Goal: Task Accomplishment & Management: Complete application form

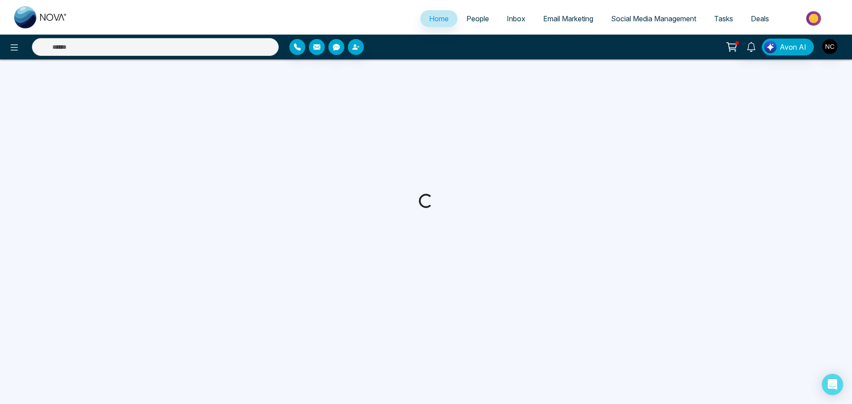
select select "*"
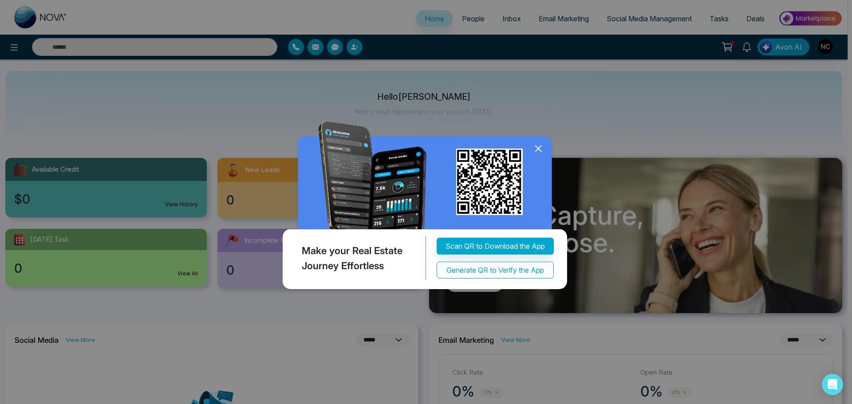
click at [502, 275] on button "Generate QR to Verify the App" at bounding box center [494, 270] width 117 height 17
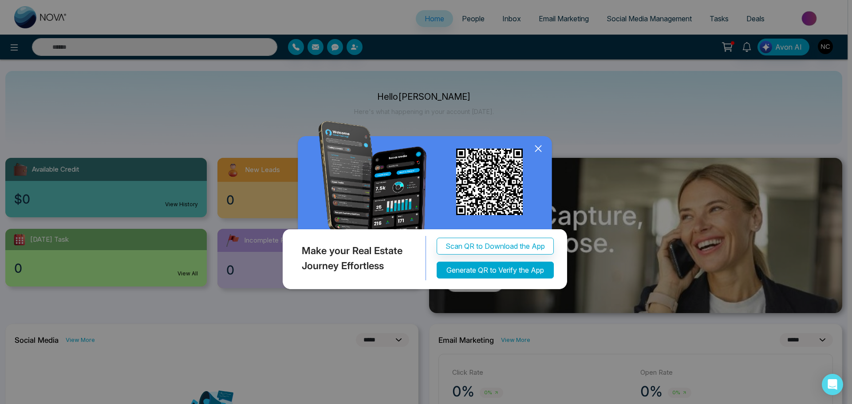
click at [503, 273] on button "Generate QR to Verify the App" at bounding box center [494, 270] width 117 height 17
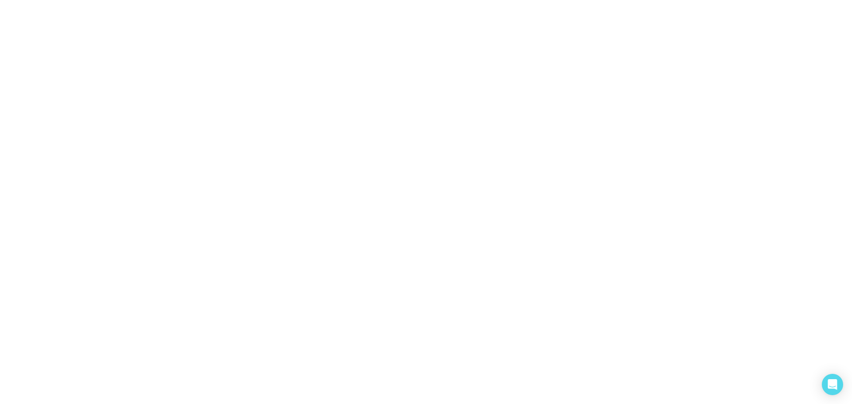
select select "*"
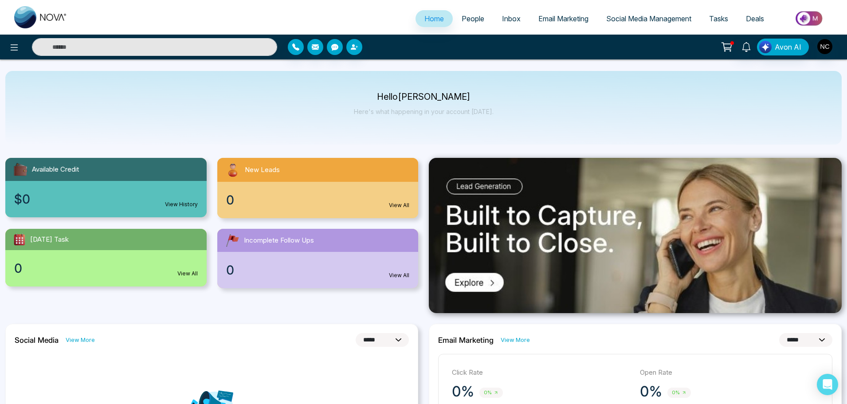
click at [492, 260] on img at bounding box center [635, 235] width 413 height 155
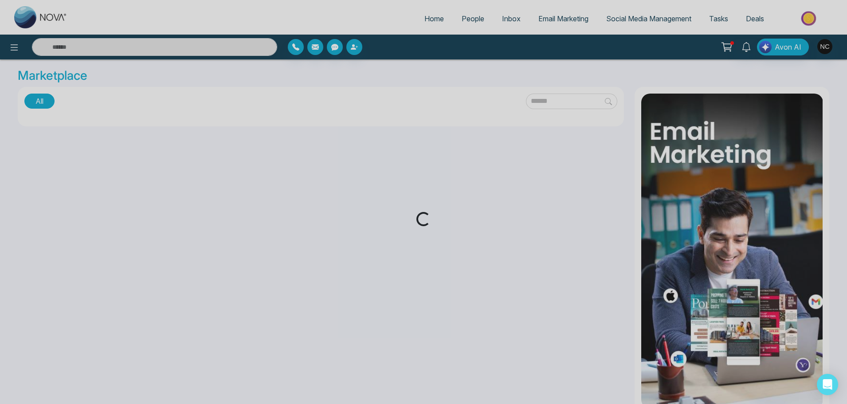
click at [492, 260] on div "Loading..." at bounding box center [423, 202] width 847 height 404
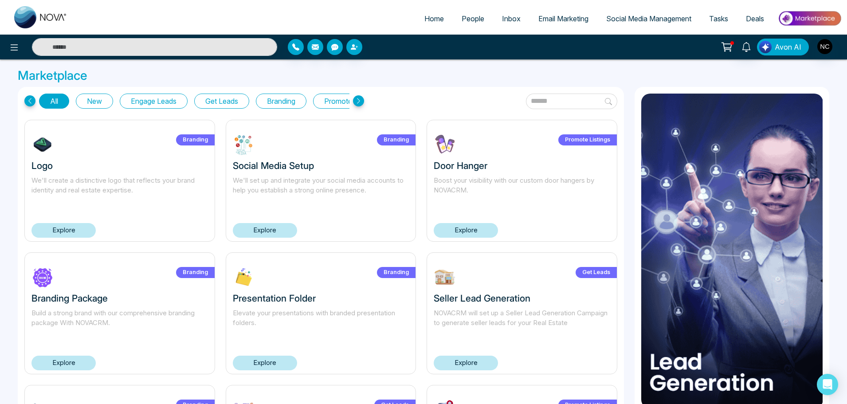
click at [779, 51] on span "Avon AI" at bounding box center [788, 47] width 27 height 11
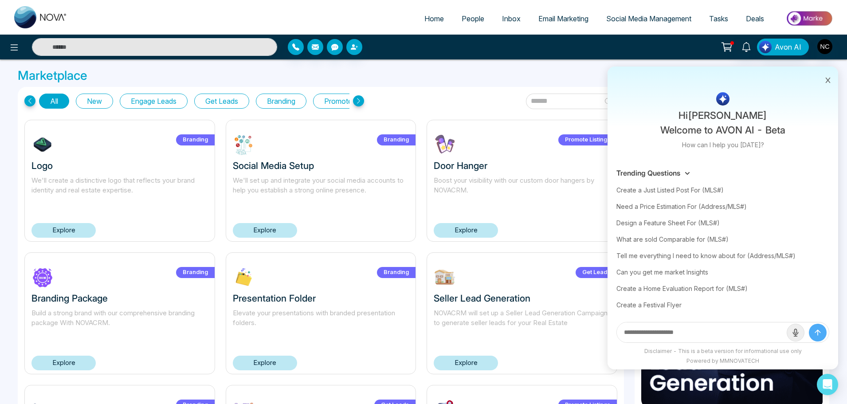
click at [546, 47] on div "Hi [PERSON_NAME] Welcome to AVON AI - Beta How can I help you [DATE]? Trending …" at bounding box center [670, 47] width 342 height 17
click at [11, 49] on icon at bounding box center [14, 47] width 11 height 11
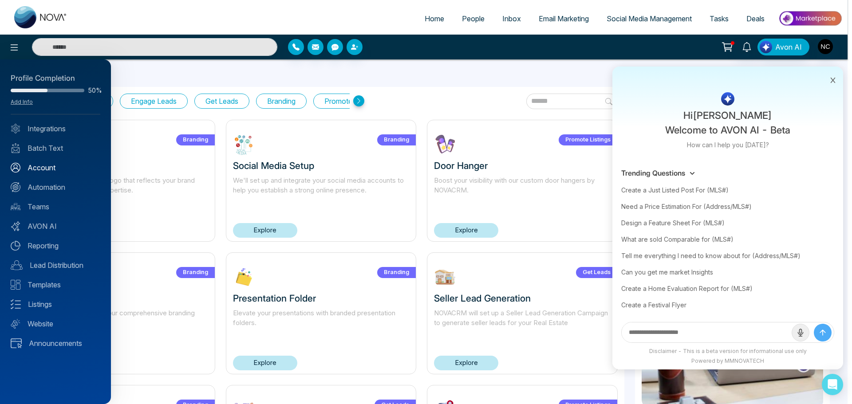
click at [49, 172] on link "Account" at bounding box center [56, 167] width 90 height 11
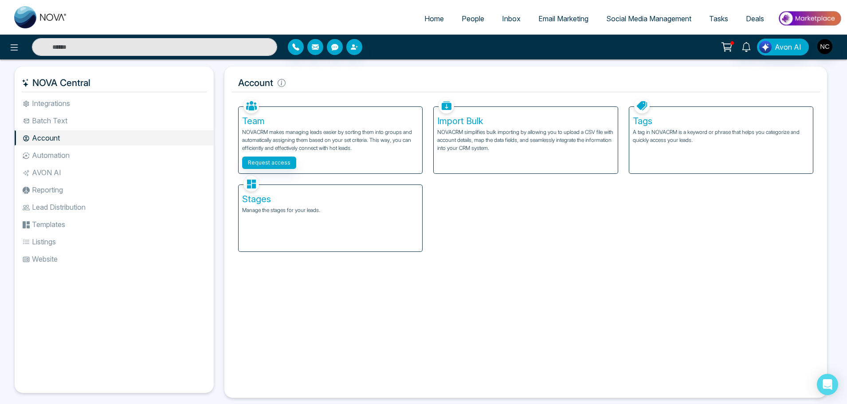
click at [485, 148] on p "NOVACRM simplifies bulk importing by allowing you to upload a CSV file with acc…" at bounding box center [525, 140] width 177 height 24
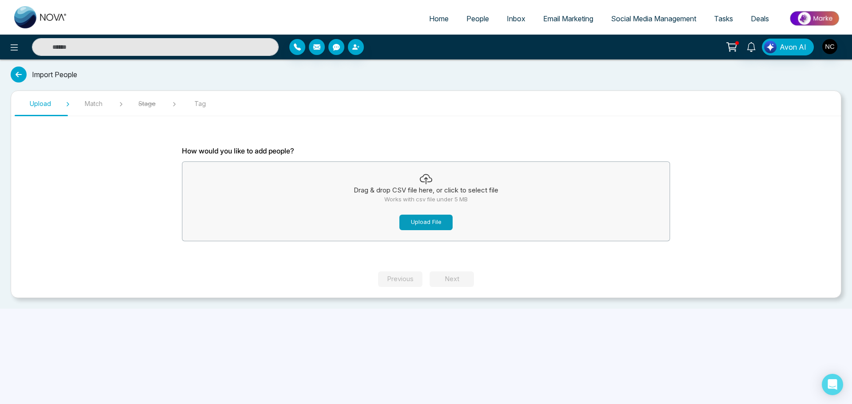
click at [434, 222] on button "Upload File" at bounding box center [425, 223] width 53 height 16
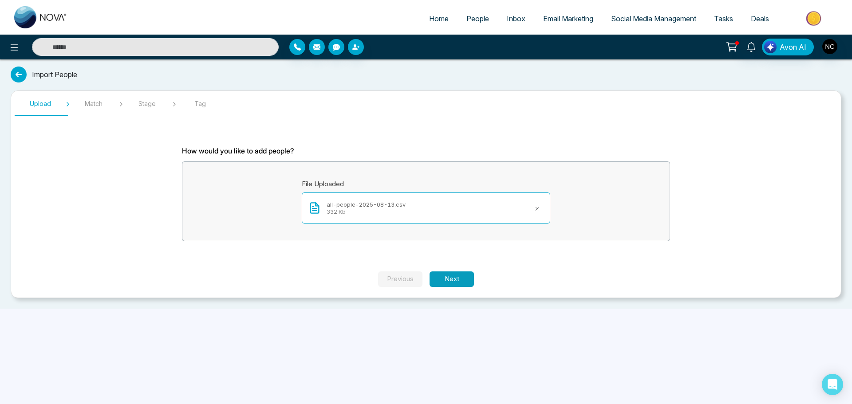
click at [449, 274] on button "Next" at bounding box center [451, 279] width 44 height 16
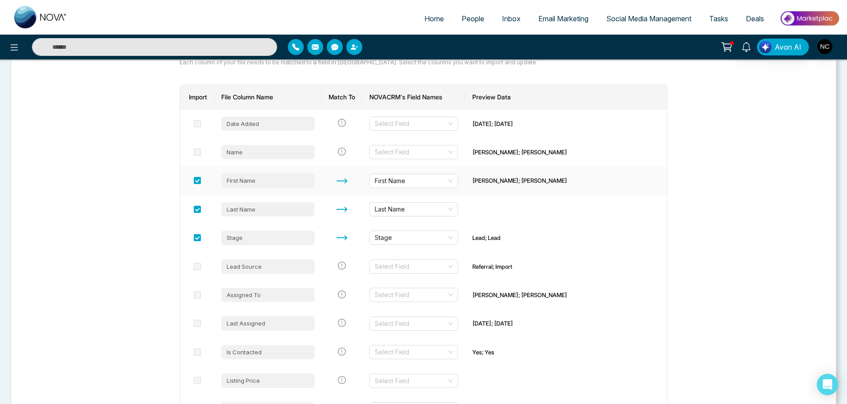
scroll to position [106, 0]
click at [419, 123] on input "search" at bounding box center [411, 122] width 72 height 13
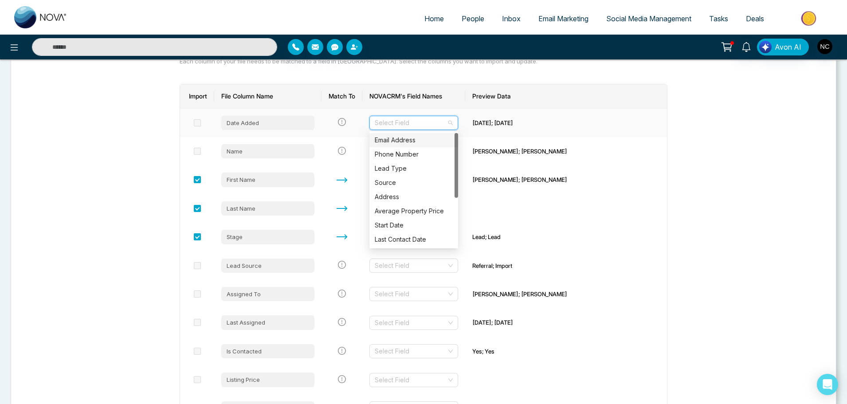
click at [428, 126] on input "search" at bounding box center [411, 122] width 72 height 13
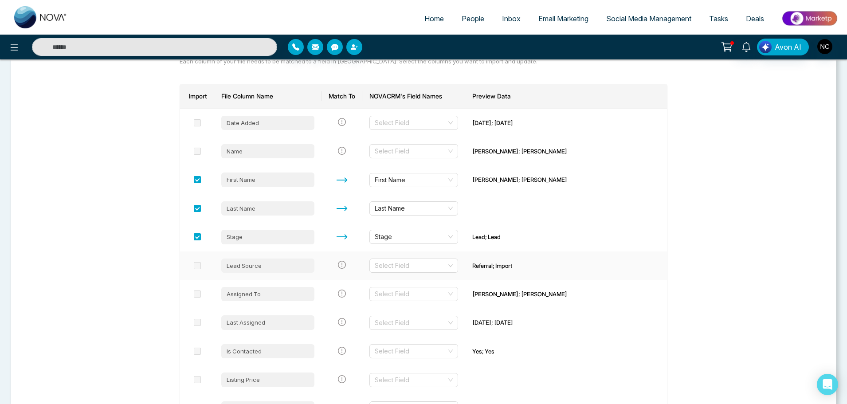
click at [197, 268] on span at bounding box center [197, 265] width 7 height 7
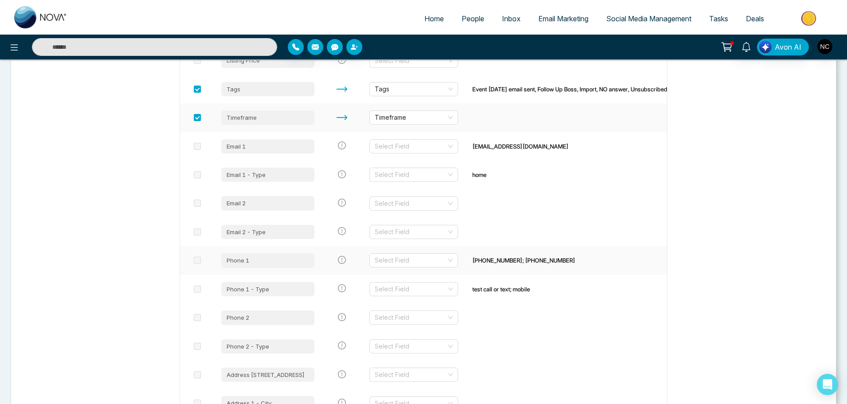
scroll to position [427, 0]
click at [198, 146] on span at bounding box center [197, 144] width 7 height 7
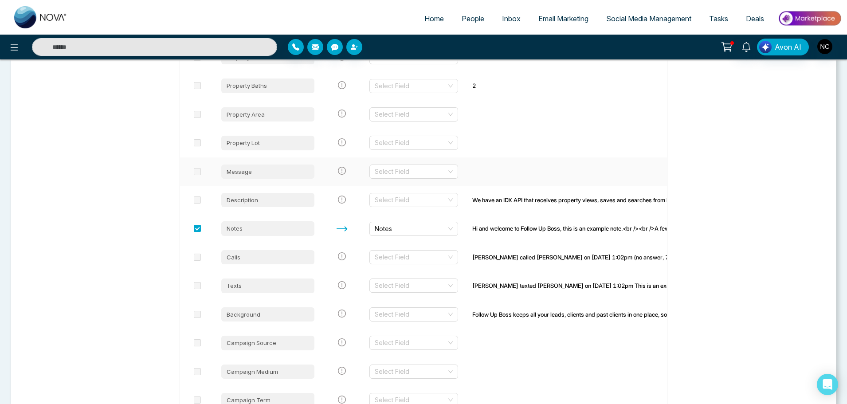
scroll to position [1487, 0]
click at [197, 315] on span at bounding box center [197, 313] width 7 height 7
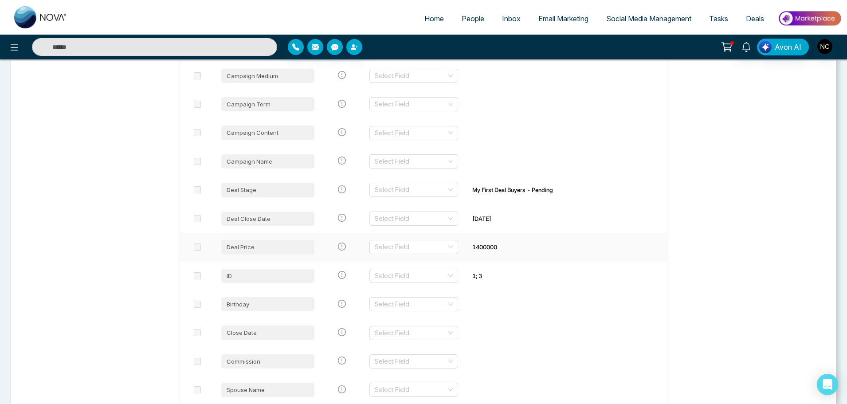
scroll to position [1783, 0]
click at [303, 284] on td "ID" at bounding box center [267, 274] width 107 height 28
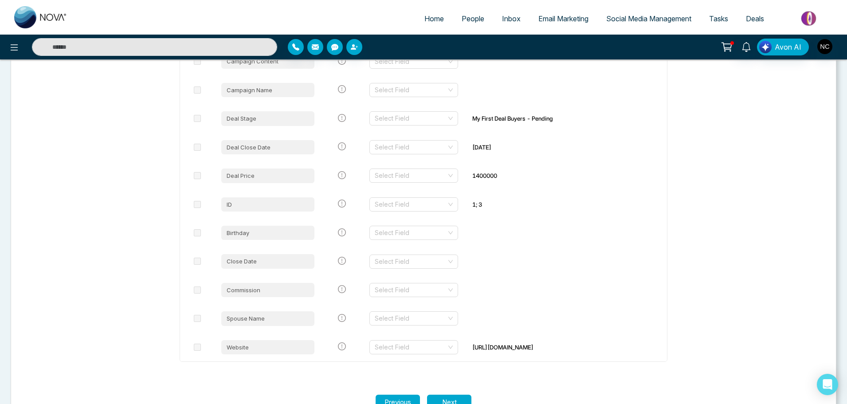
scroll to position [1881, 0]
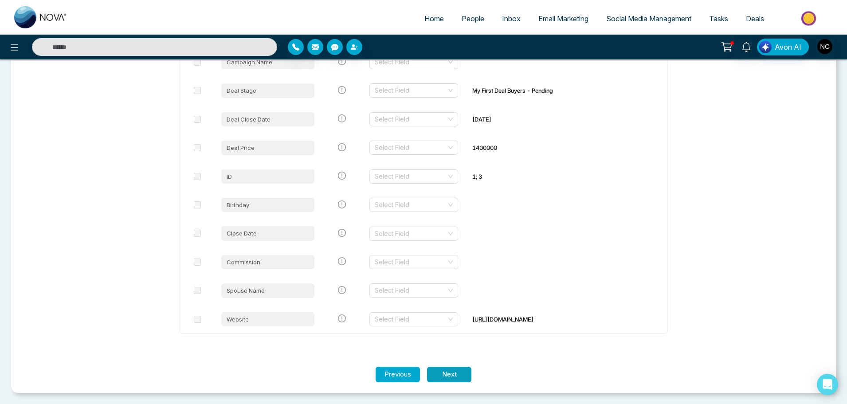
click at [440, 377] on button "Next" at bounding box center [449, 375] width 44 height 16
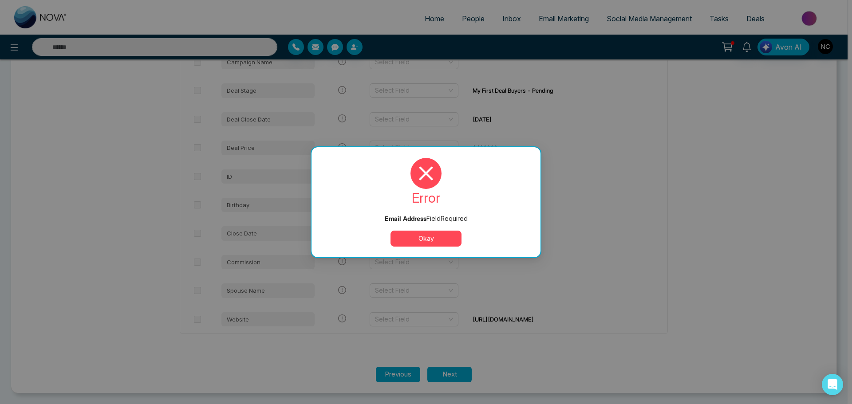
click at [413, 243] on button "Okay" at bounding box center [425, 239] width 71 height 16
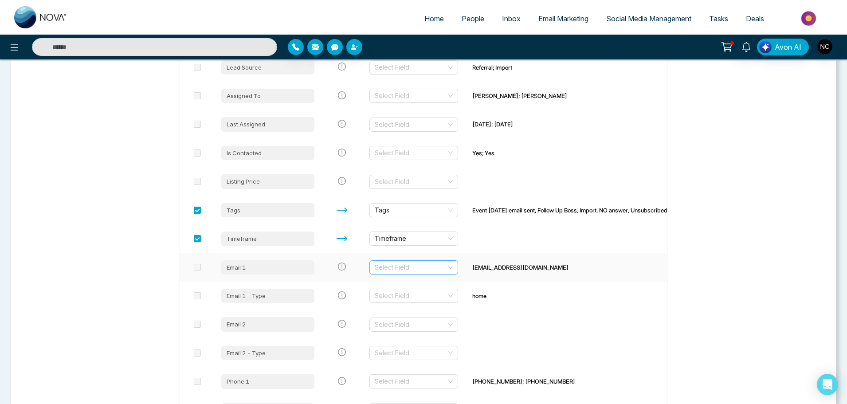
scroll to position [304, 0]
click at [402, 266] on input "search" at bounding box center [411, 267] width 72 height 13
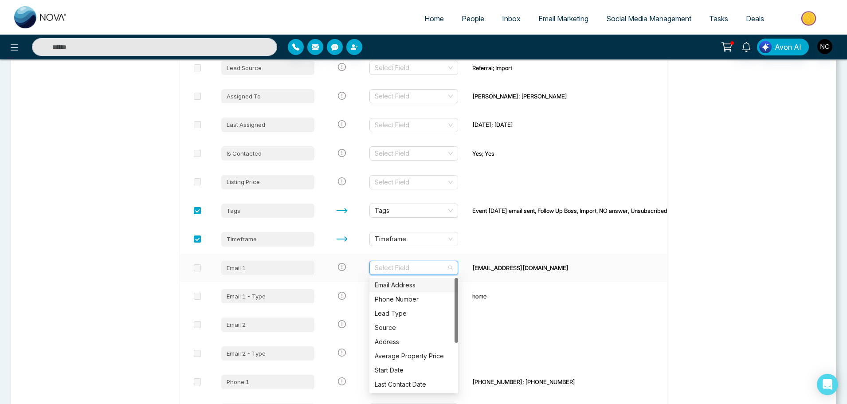
click at [419, 283] on div "Email Address" at bounding box center [414, 285] width 78 height 10
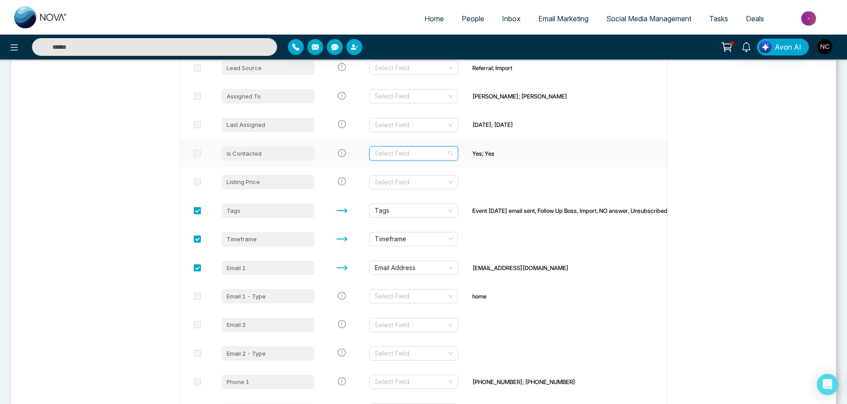
click at [404, 154] on input "search" at bounding box center [411, 153] width 72 height 13
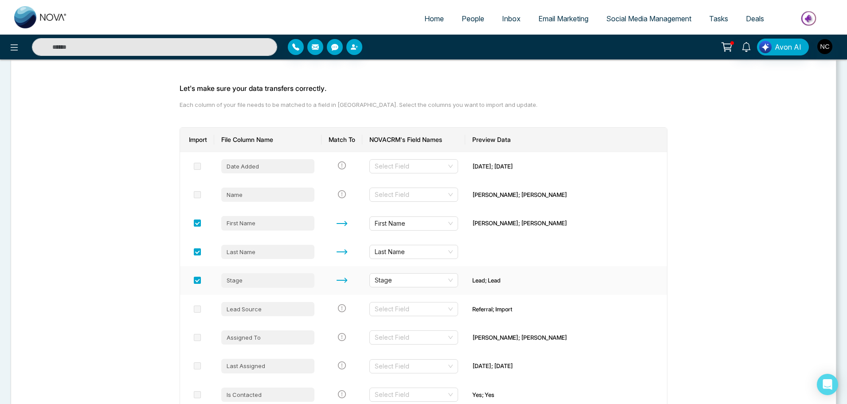
scroll to position [61, 0]
click at [423, 170] on input "search" at bounding box center [411, 167] width 72 height 13
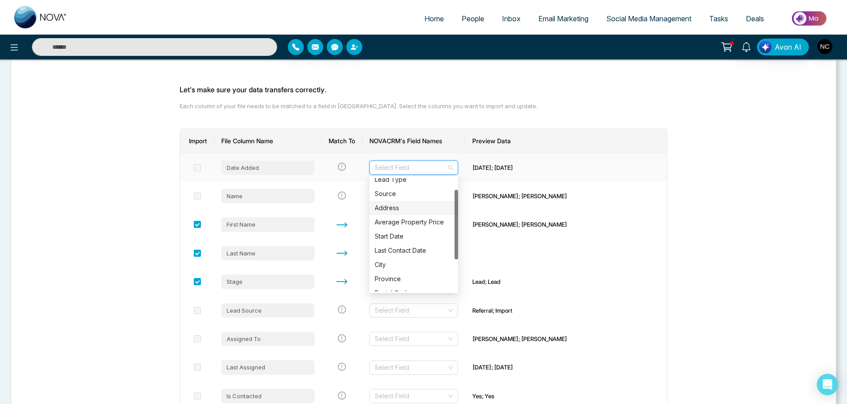
scroll to position [20, 0]
click at [412, 233] on div "Start Date" at bounding box center [414, 237] width 78 height 10
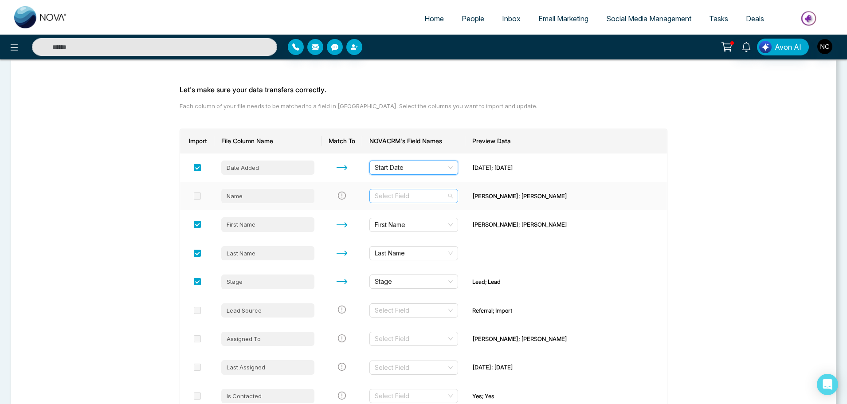
click at [402, 196] on input "search" at bounding box center [411, 195] width 72 height 13
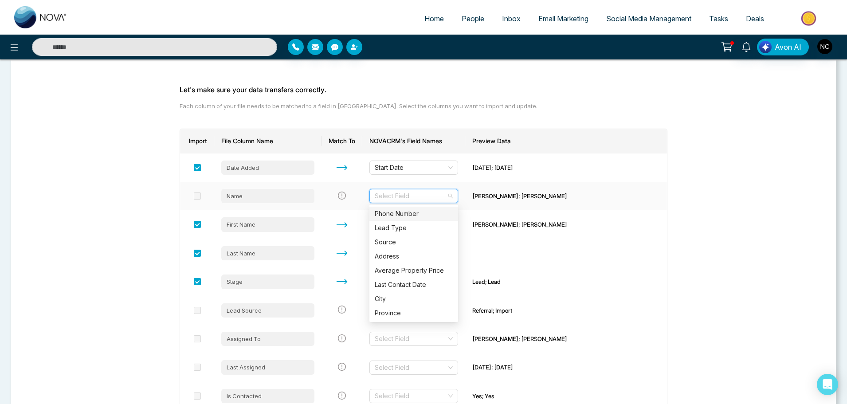
scroll to position [77, 0]
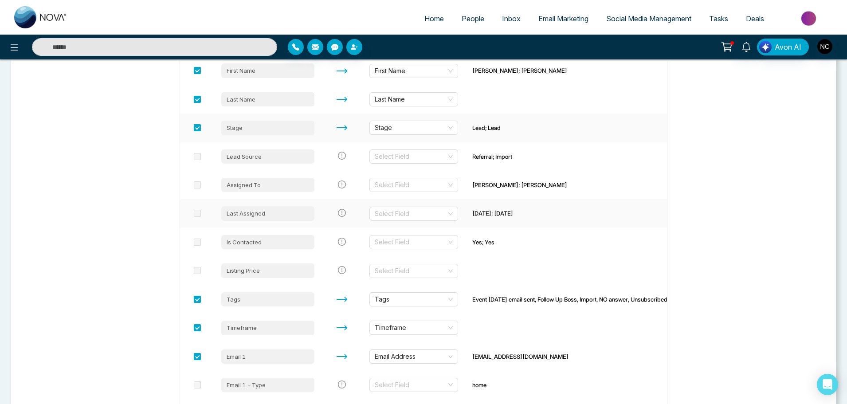
scroll to position [221, 0]
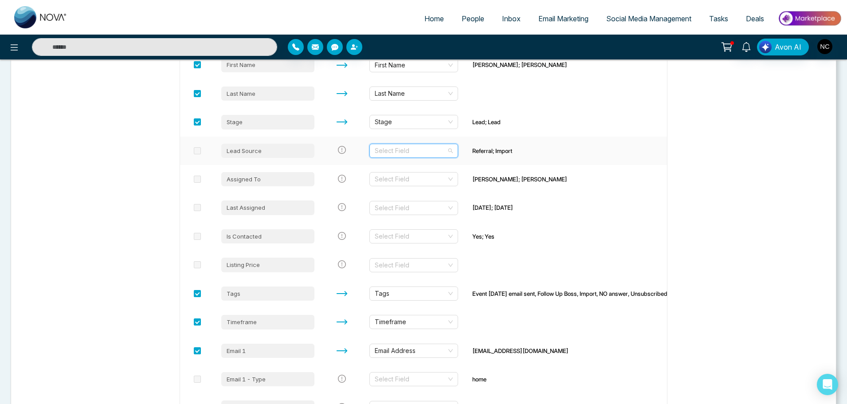
click at [415, 153] on input "search" at bounding box center [411, 150] width 72 height 13
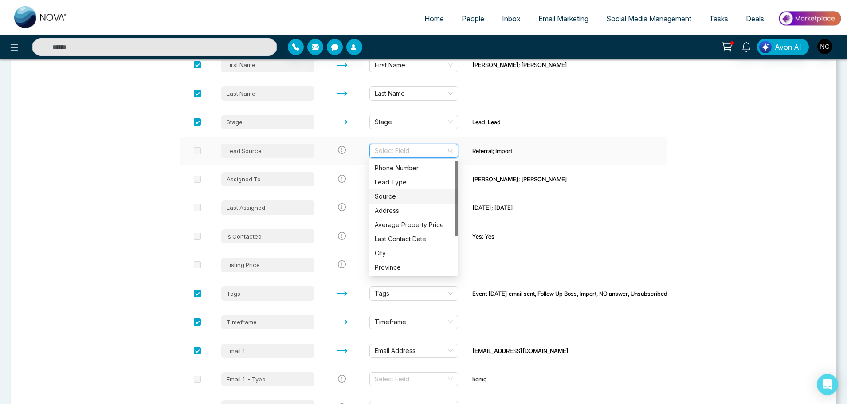
click at [408, 198] on div "Source" at bounding box center [414, 197] width 78 height 10
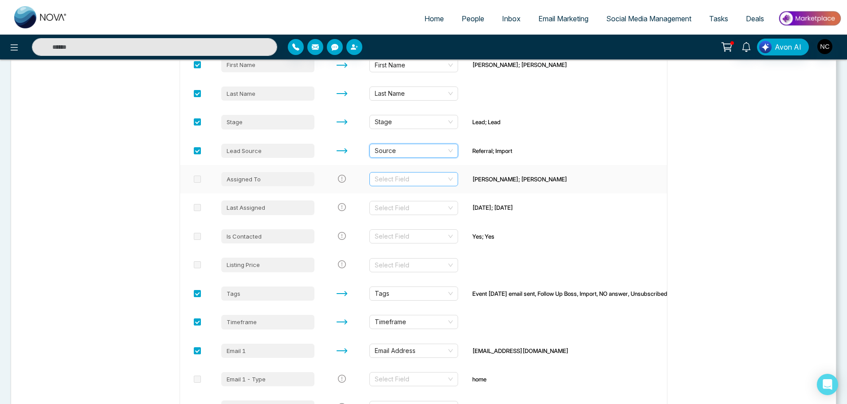
click at [438, 177] on input "search" at bounding box center [411, 179] width 72 height 13
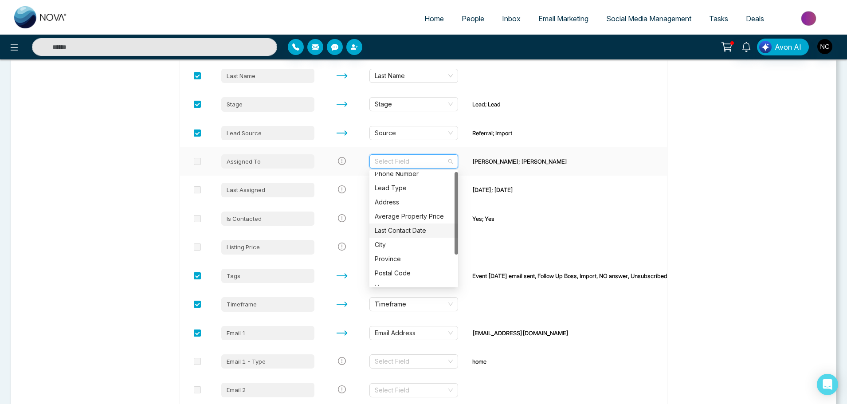
scroll to position [0, 0]
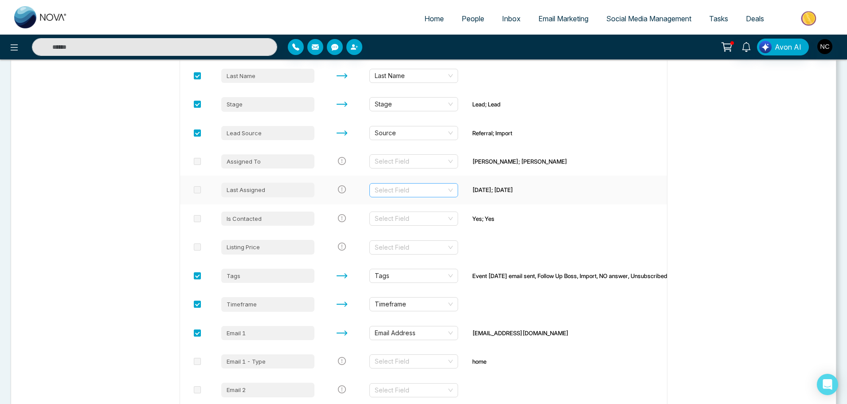
click at [425, 193] on input "search" at bounding box center [411, 190] width 72 height 13
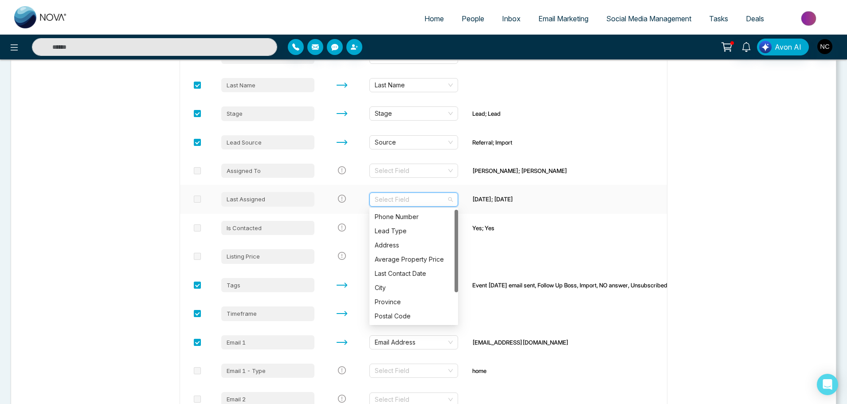
scroll to position [228, 0]
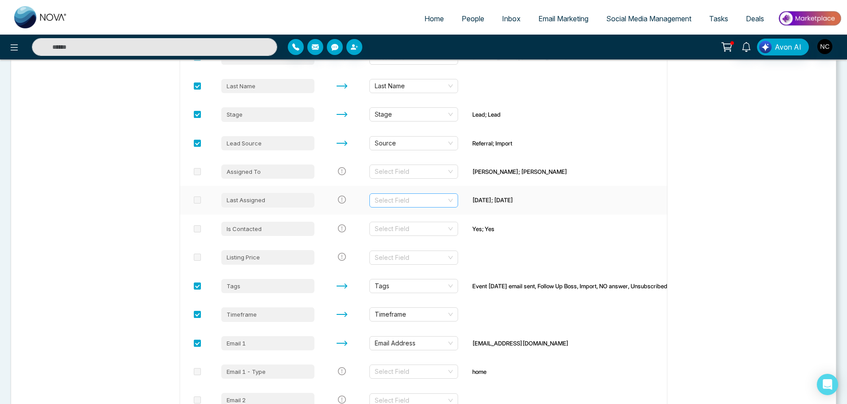
click at [440, 200] on input "search" at bounding box center [411, 200] width 72 height 13
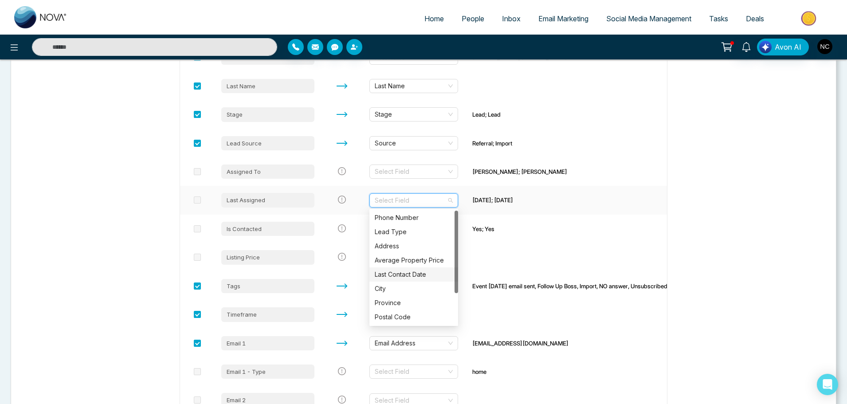
click at [417, 274] on div "Last Contact Date" at bounding box center [414, 275] width 78 height 10
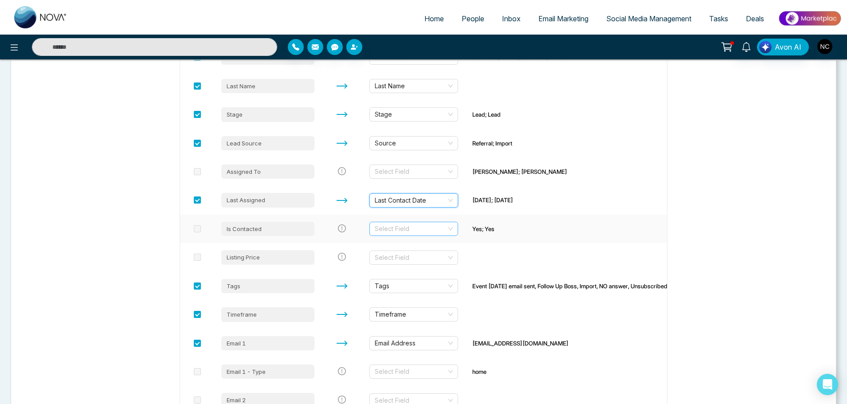
click at [427, 232] on input "search" at bounding box center [411, 228] width 72 height 13
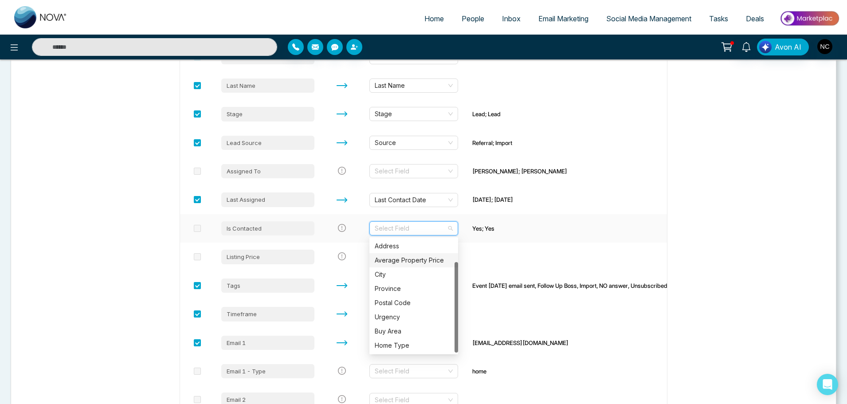
scroll to position [233, 0]
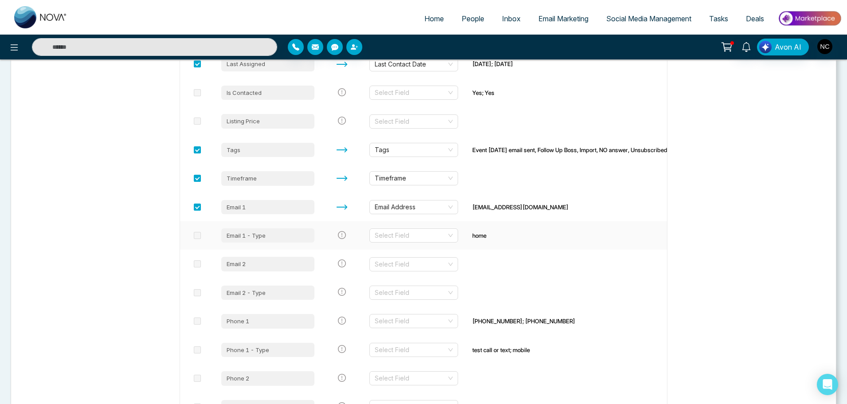
scroll to position [365, 0]
click at [429, 236] on input "search" at bounding box center [411, 234] width 72 height 13
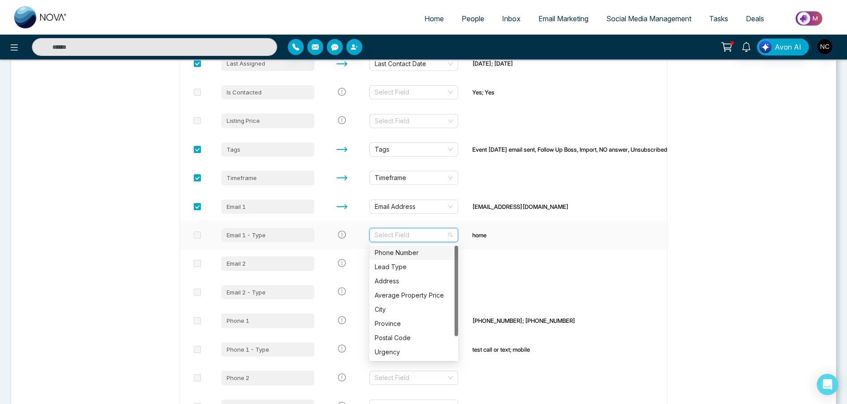
click at [429, 234] on input "search" at bounding box center [411, 234] width 72 height 13
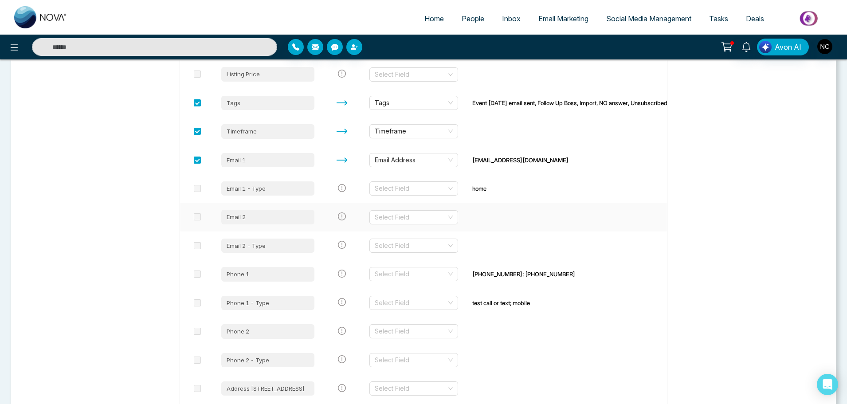
scroll to position [438, 0]
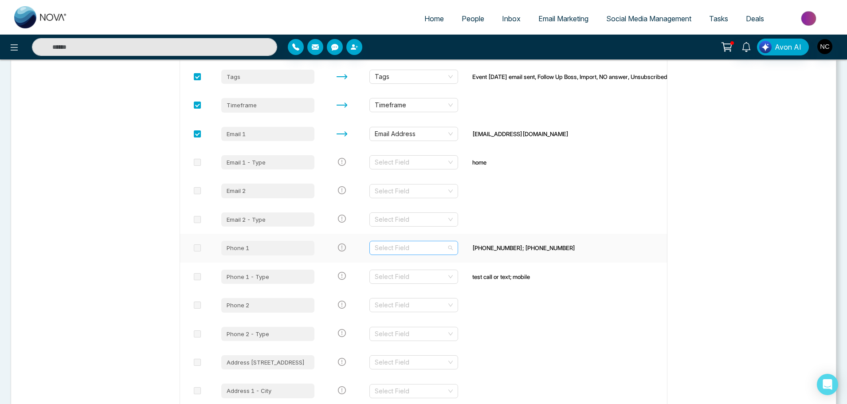
click at [433, 249] on input "search" at bounding box center [411, 247] width 72 height 13
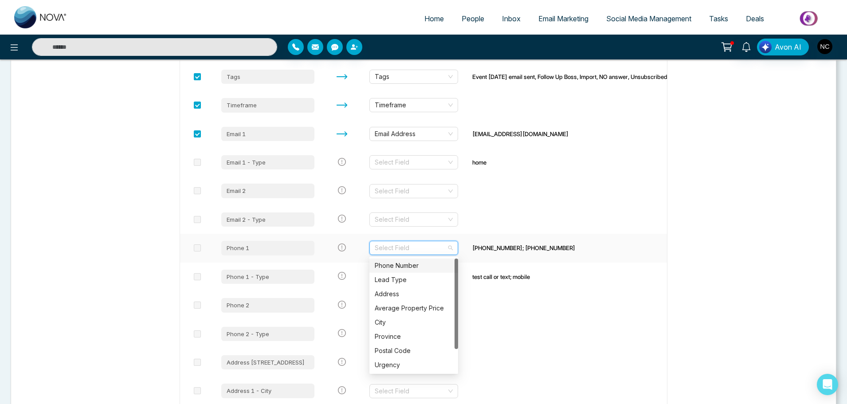
click at [422, 261] on div "Phone Number" at bounding box center [414, 266] width 78 height 10
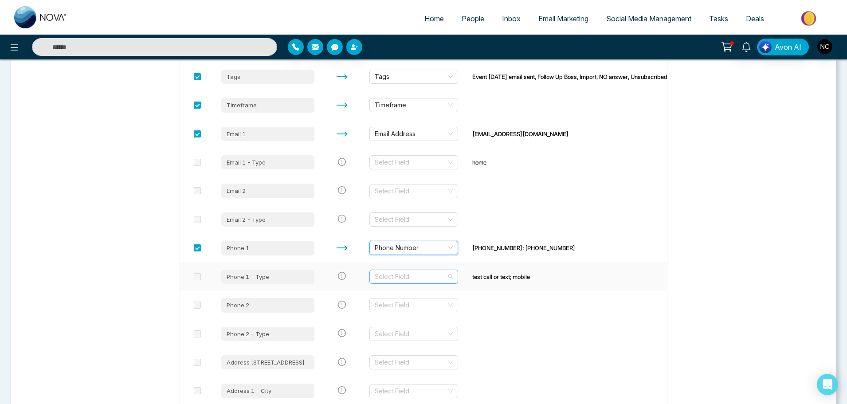
click at [417, 278] on input "search" at bounding box center [411, 276] width 72 height 13
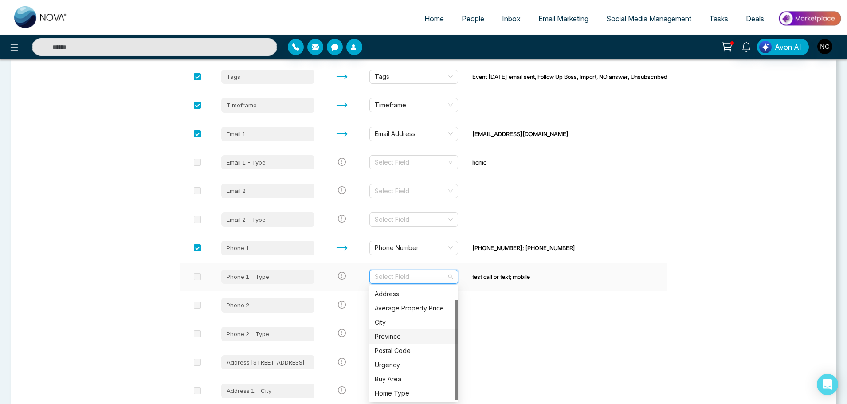
scroll to position [448, 0]
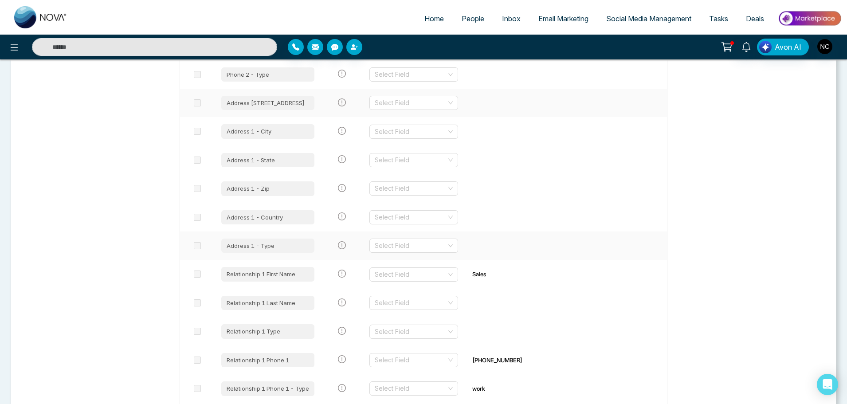
scroll to position [706, 0]
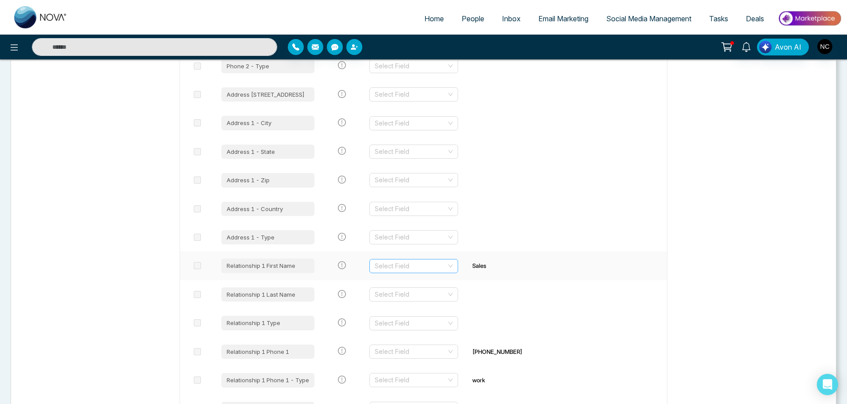
click at [393, 265] on input "search" at bounding box center [411, 265] width 72 height 13
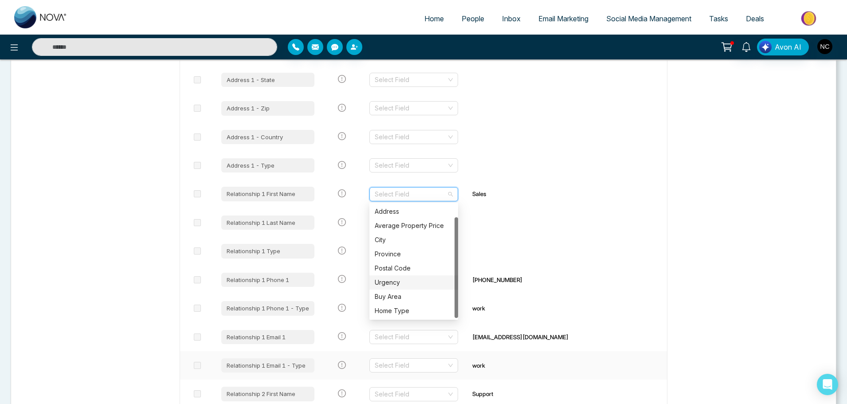
scroll to position [778, 0]
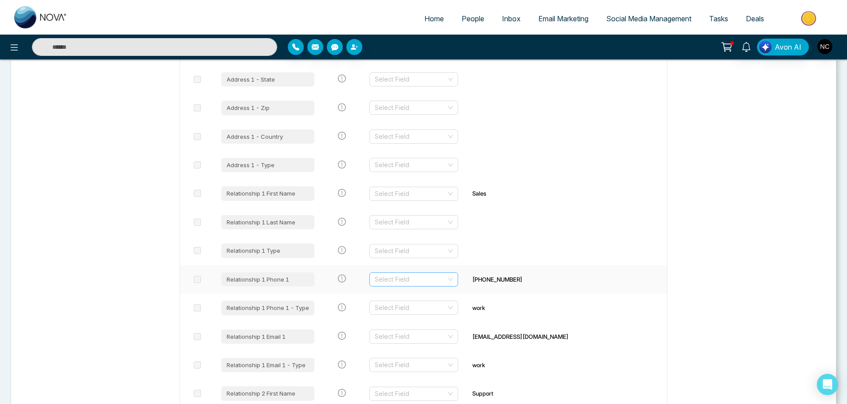
click at [432, 280] on input "search" at bounding box center [411, 279] width 72 height 13
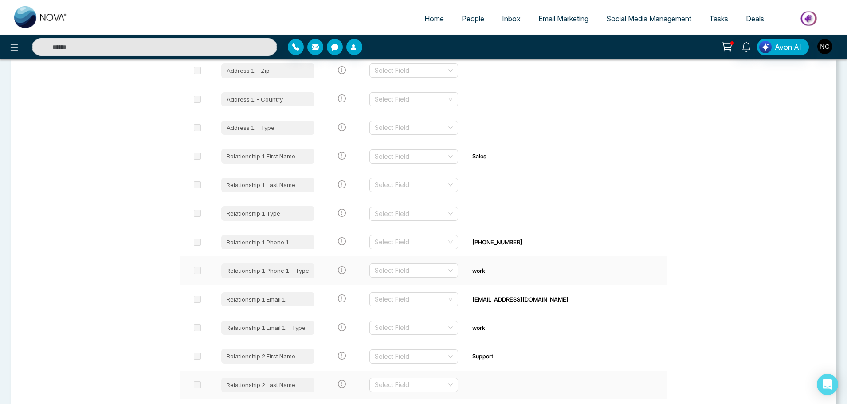
scroll to position [813, 0]
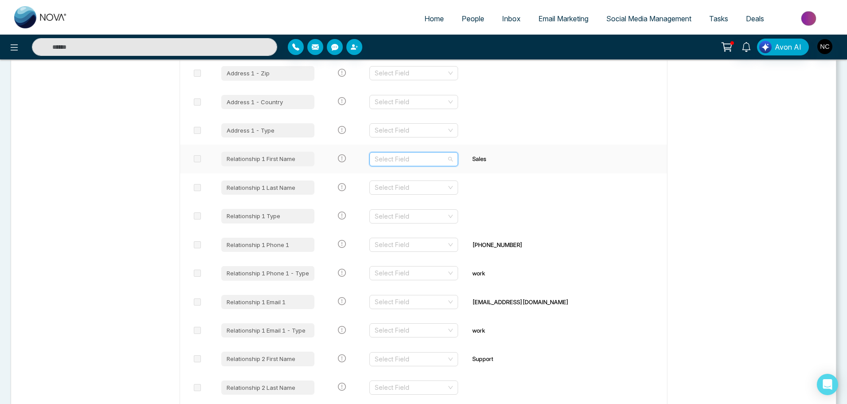
click at [396, 161] on input "search" at bounding box center [411, 159] width 72 height 13
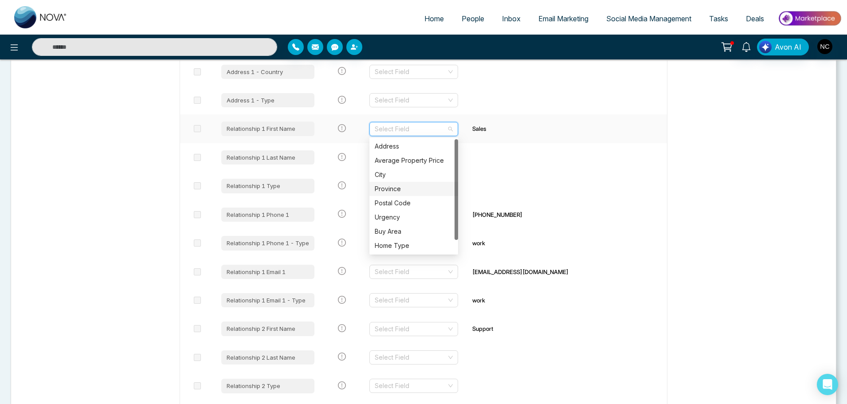
scroll to position [0, 0]
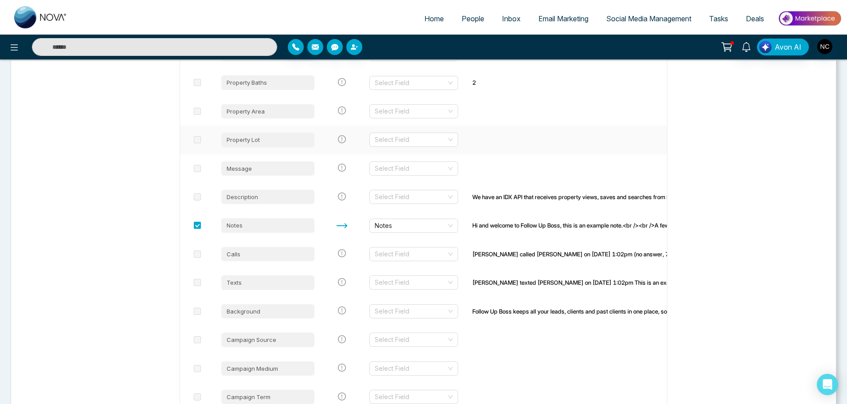
scroll to position [1489, 0]
click at [435, 195] on input "search" at bounding box center [411, 196] width 72 height 13
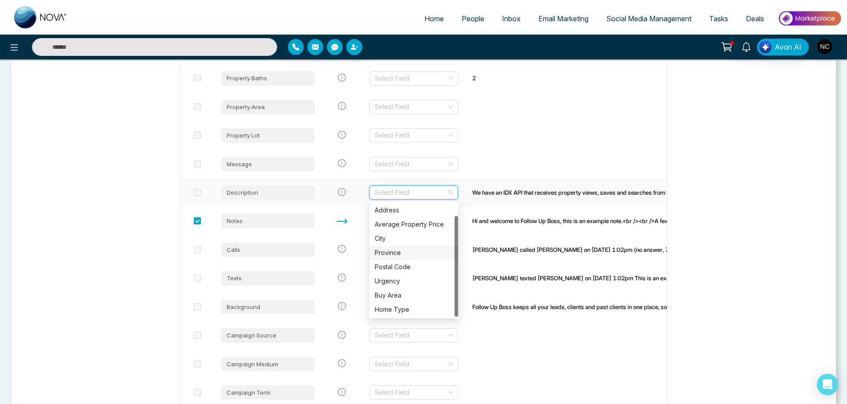
scroll to position [13, 0]
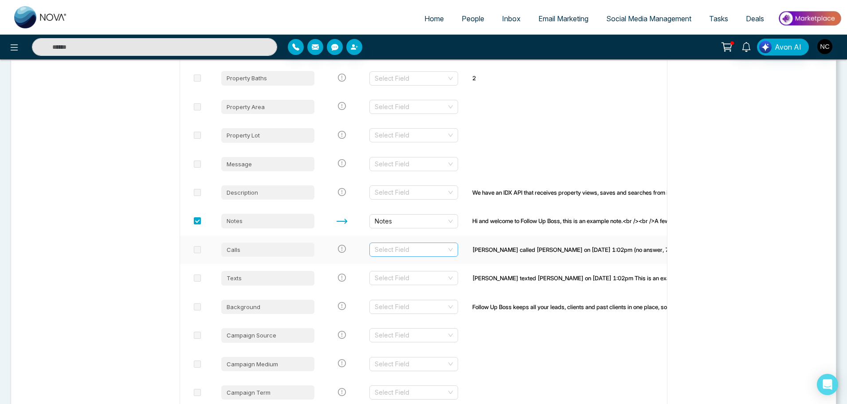
click at [422, 248] on input "search" at bounding box center [411, 249] width 72 height 13
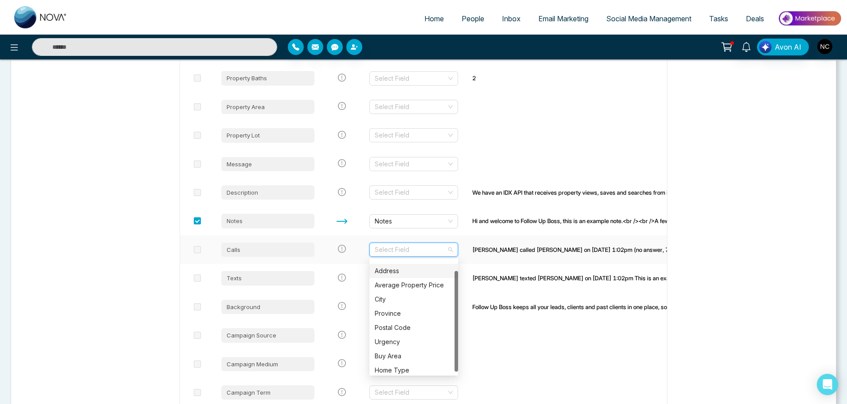
scroll to position [14, 0]
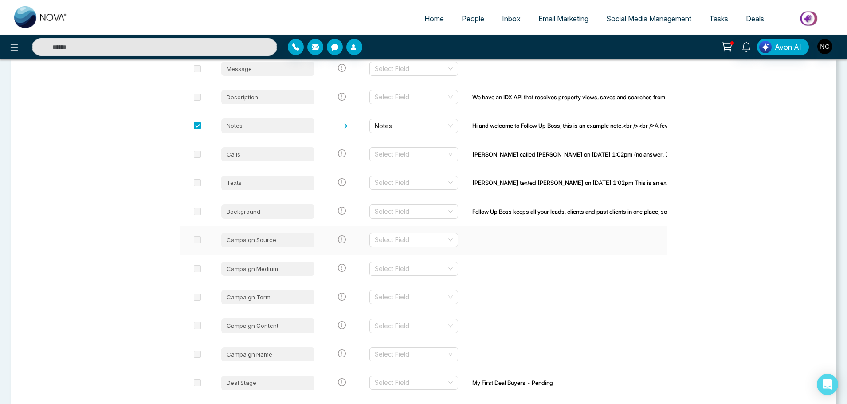
scroll to position [1597, 0]
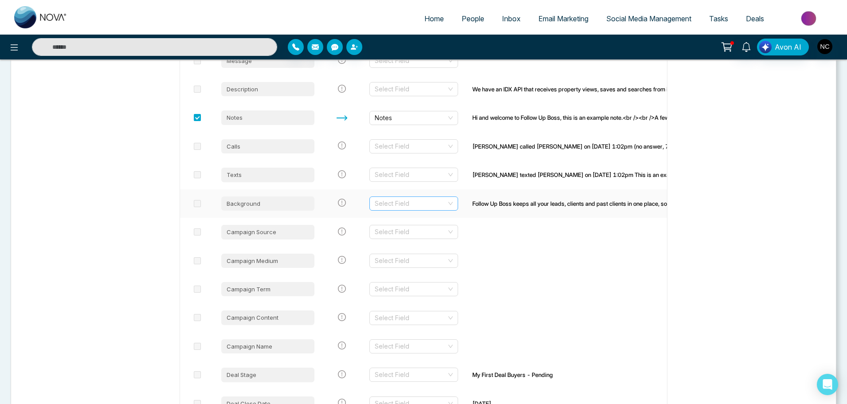
click at [418, 199] on input "search" at bounding box center [411, 203] width 72 height 13
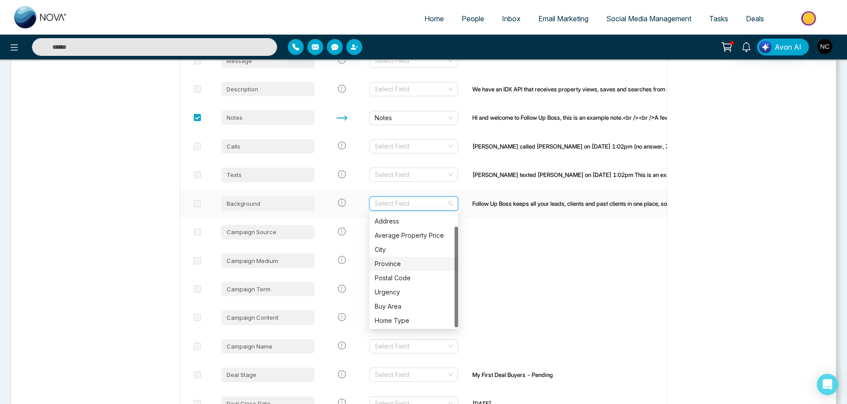
scroll to position [14, 0]
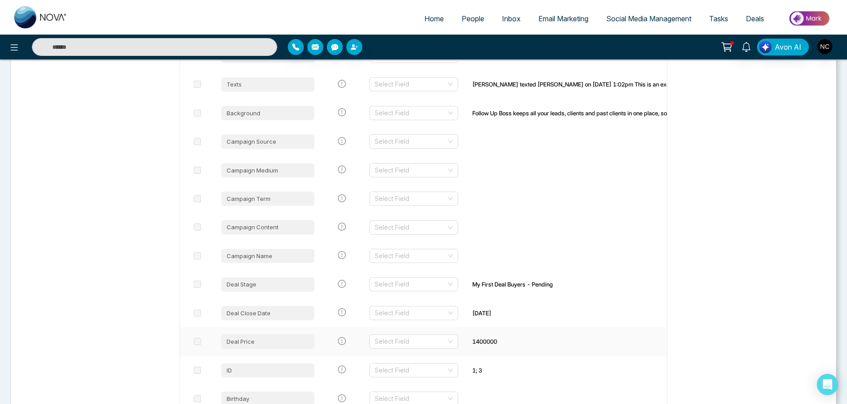
scroll to position [1687, 0]
click at [429, 290] on input "search" at bounding box center [411, 284] width 72 height 13
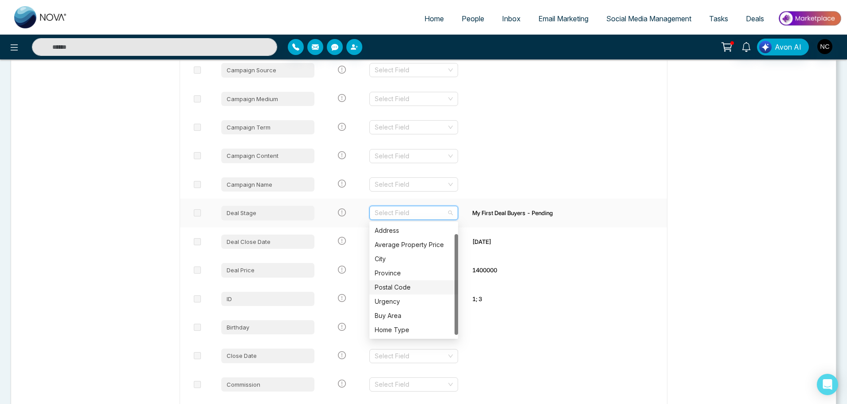
scroll to position [0, 0]
click at [410, 231] on div "Lead Type" at bounding box center [414, 231] width 78 height 10
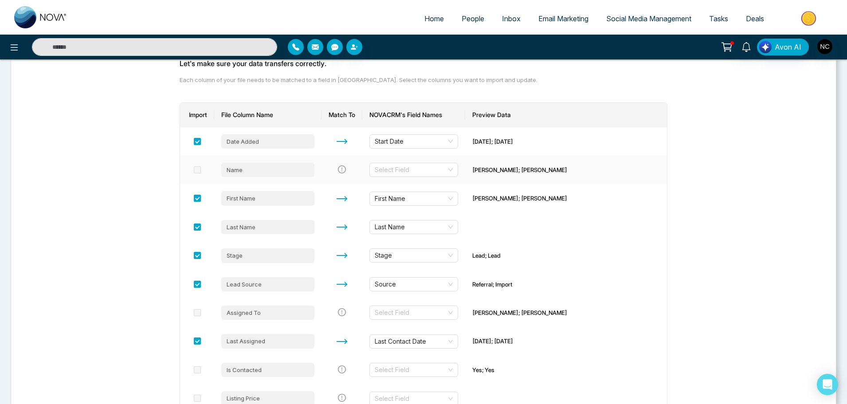
scroll to position [89, 0]
click at [345, 169] on icon "exclamation-circle" at bounding box center [342, 168] width 8 height 8
click at [339, 166] on icon "exclamation-circle" at bounding box center [342, 168] width 8 height 8
click at [390, 164] on input "search" at bounding box center [411, 168] width 72 height 13
type input "*"
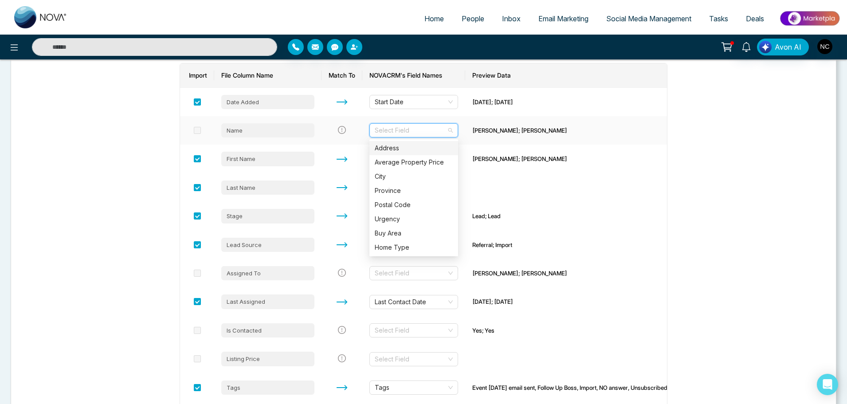
scroll to position [129, 0]
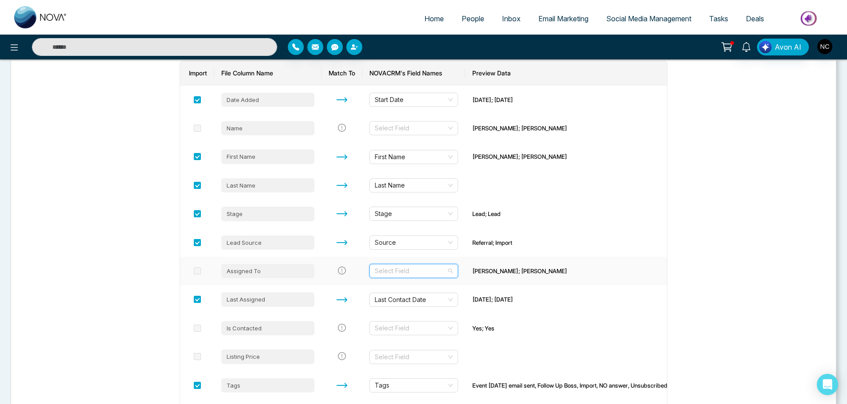
click at [396, 273] on input "search" at bounding box center [411, 270] width 72 height 13
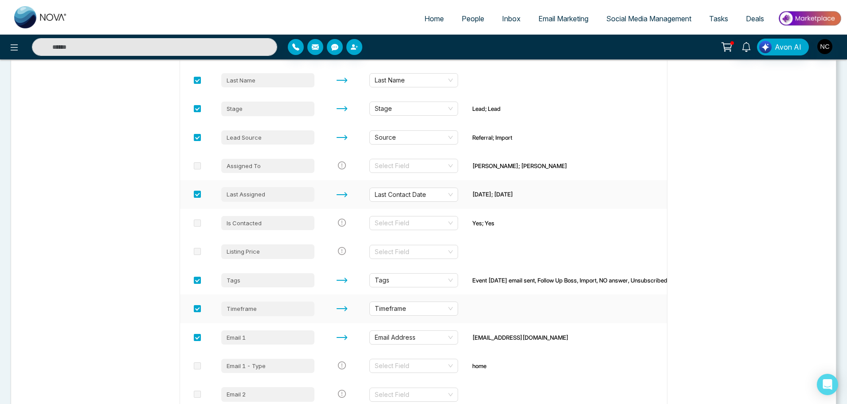
scroll to position [235, 0]
